Goal: Task Accomplishment & Management: Use online tool/utility

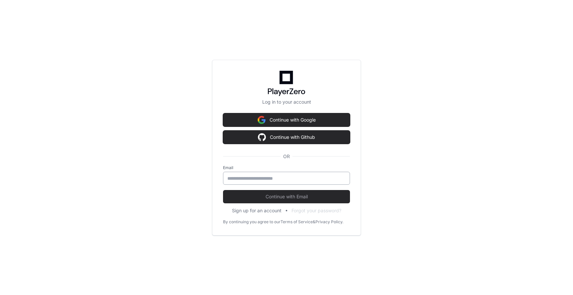
click at [263, 175] on input "email" at bounding box center [286, 178] width 118 height 7
type input "**********"
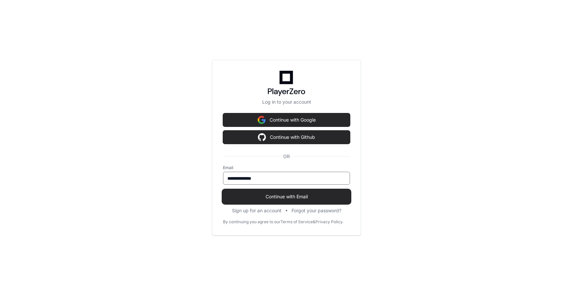
click at [275, 195] on span "Continue with Email" at bounding box center [286, 196] width 127 height 7
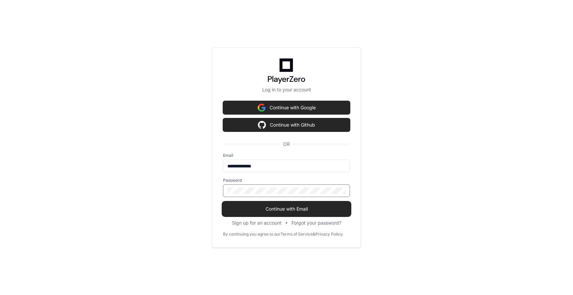
click at [265, 206] on span "Continue with Email" at bounding box center [286, 209] width 127 height 7
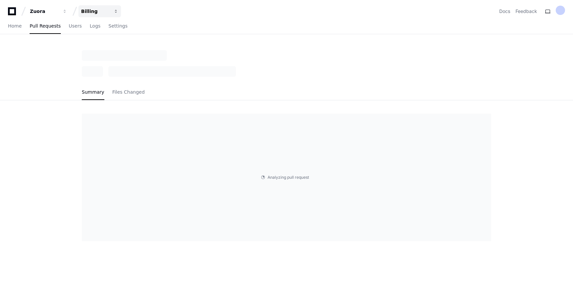
click at [115, 10] on span "button" at bounding box center [116, 11] width 5 height 5
click at [134, 37] on link "Join or create a project" at bounding box center [124, 35] width 85 height 9
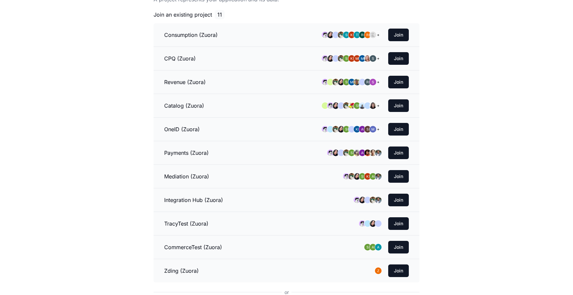
scroll to position [73, 0]
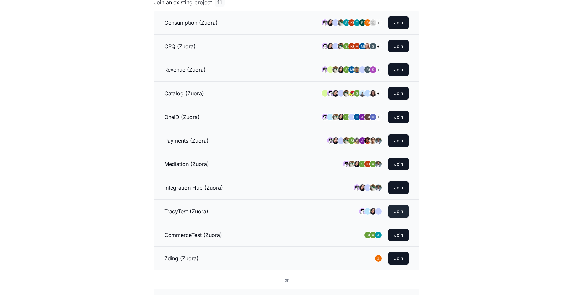
click at [401, 212] on button "Join" at bounding box center [398, 211] width 21 height 13
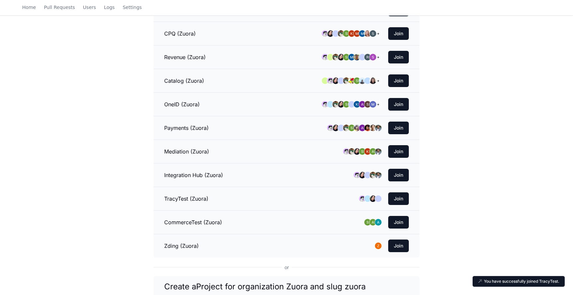
scroll to position [120, 0]
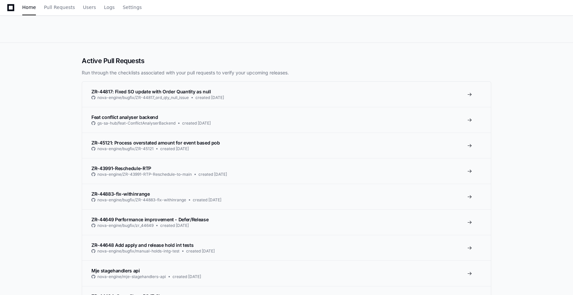
scroll to position [111, 0]
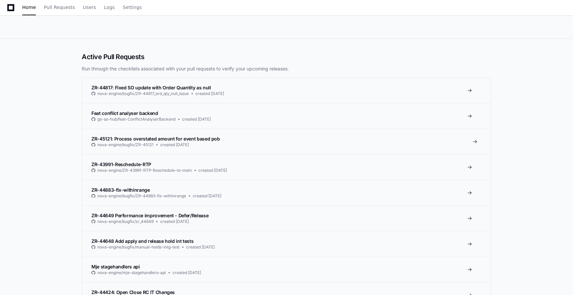
click at [168, 138] on span "ZR-45121: Process overstated amount for event based pob" at bounding box center [155, 139] width 129 height 6
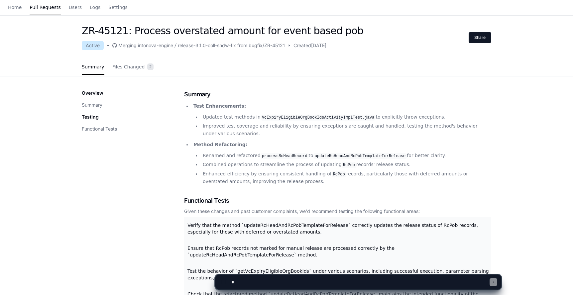
scroll to position [33, 0]
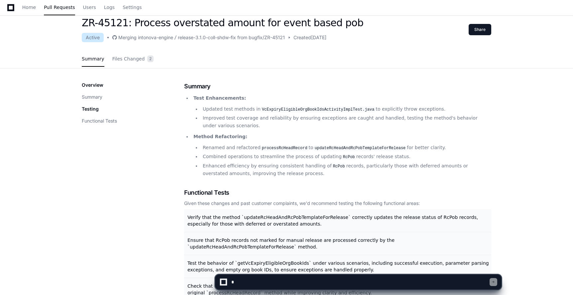
click at [259, 281] on textarea at bounding box center [360, 282] width 260 height 15
type textarea "**********"
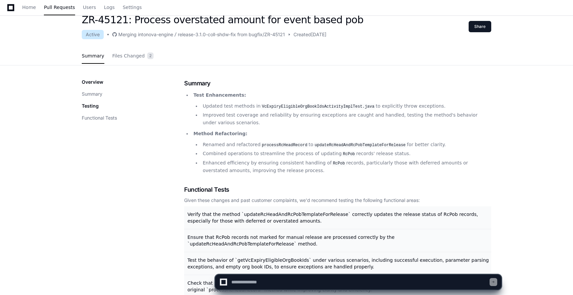
scroll to position [28, 0]
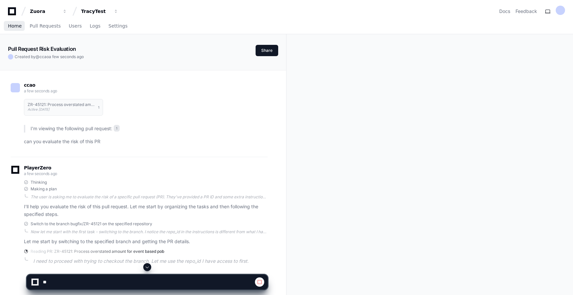
click at [16, 25] on span "Home" at bounding box center [15, 26] width 14 height 4
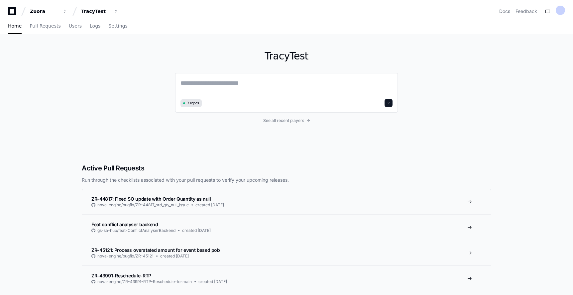
click at [237, 81] on textarea at bounding box center [286, 87] width 212 height 19
